Goal: Check status: Check status

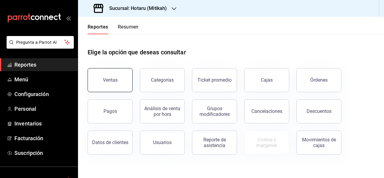
click at [114, 77] on div "Ventas" at bounding box center [110, 80] width 15 height 6
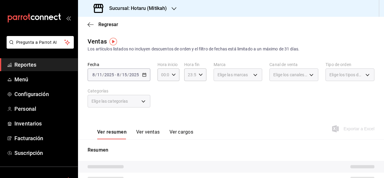
click at [141, 75] on div "[DATE] [DATE] - [DATE] [DATE]" at bounding box center [119, 74] width 63 height 13
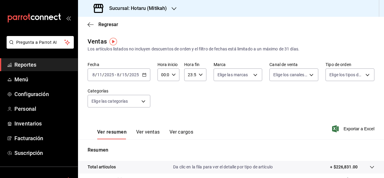
click at [144, 78] on div "[DATE] [DATE] - [DATE] [DATE]" at bounding box center [119, 74] width 63 height 13
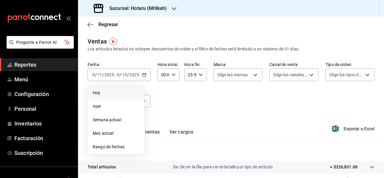
click at [119, 95] on span "Hoy" at bounding box center [116, 93] width 47 height 6
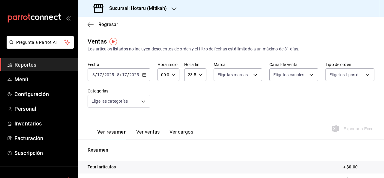
click at [144, 75] on icon "button" at bounding box center [144, 75] width 4 height 4
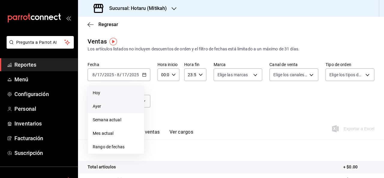
click at [110, 107] on span "Ayer" at bounding box center [116, 106] width 47 height 6
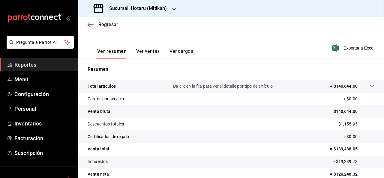
scroll to position [110, 0]
